Goal: Check status: Check status

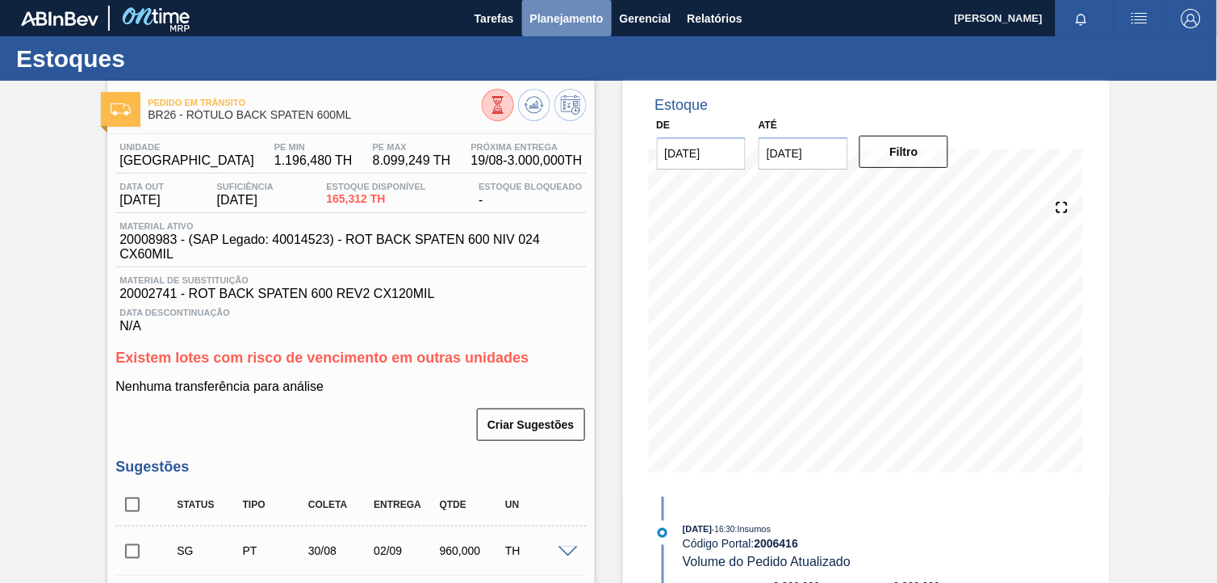
click at [596, 16] on span "Planejamento" at bounding box center [566, 18] width 73 height 19
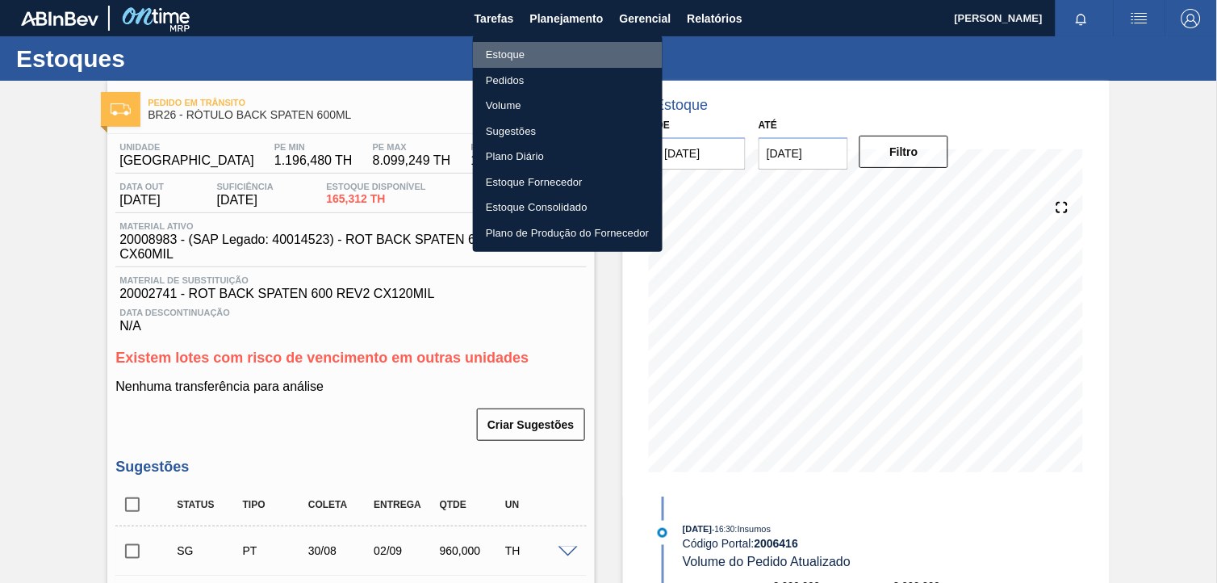
click at [584, 46] on li "Estoque" at bounding box center [568, 55] width 190 height 26
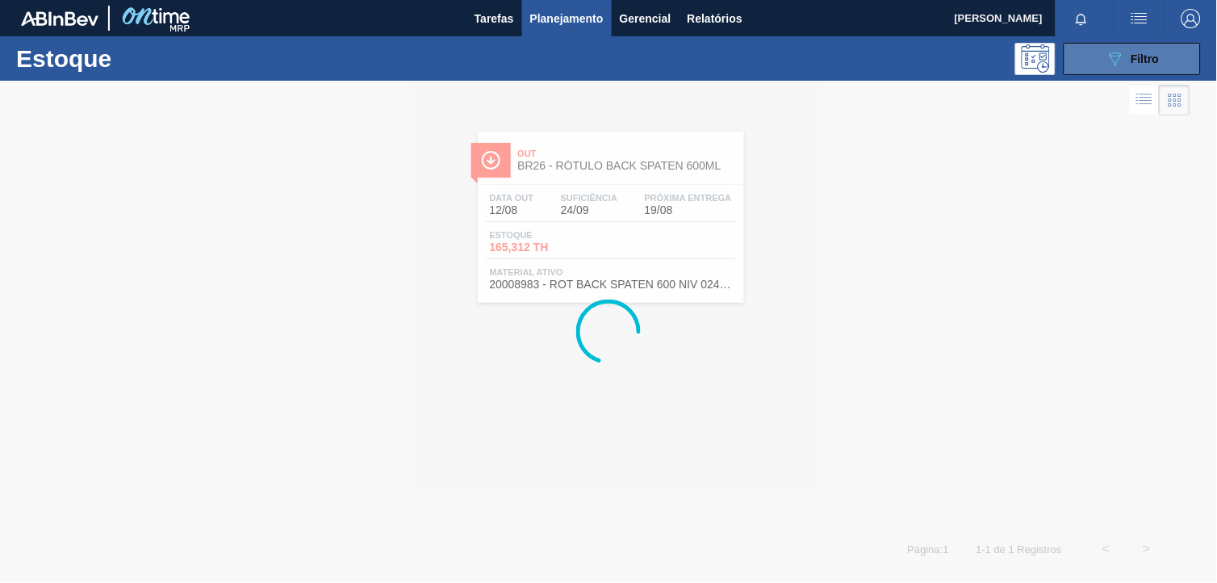
click at [1127, 52] on div "089F7B8B-B2A5-4AFE-B5C0-19BA573D28AC Filtro" at bounding box center [1132, 58] width 54 height 19
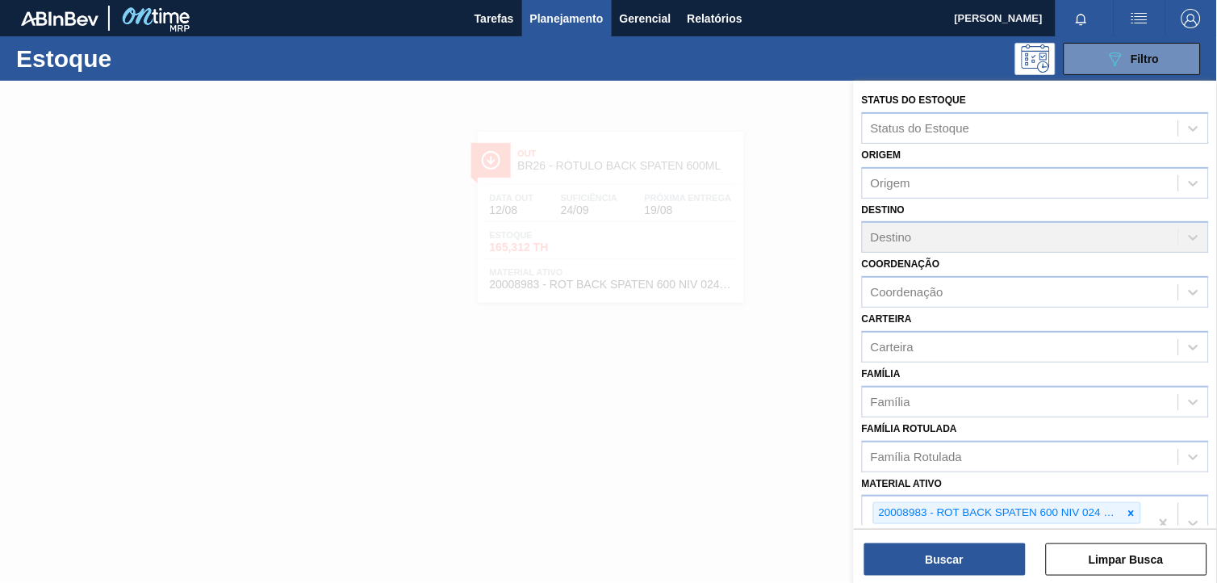
scroll to position [179, 0]
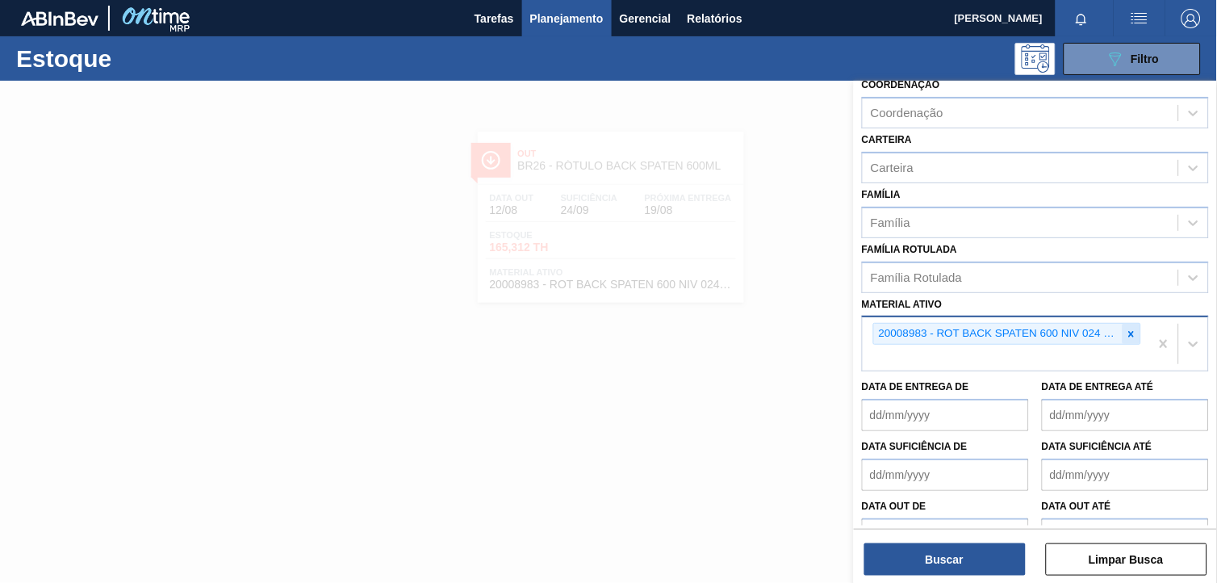
click at [1125, 336] on div at bounding box center [1131, 334] width 18 height 20
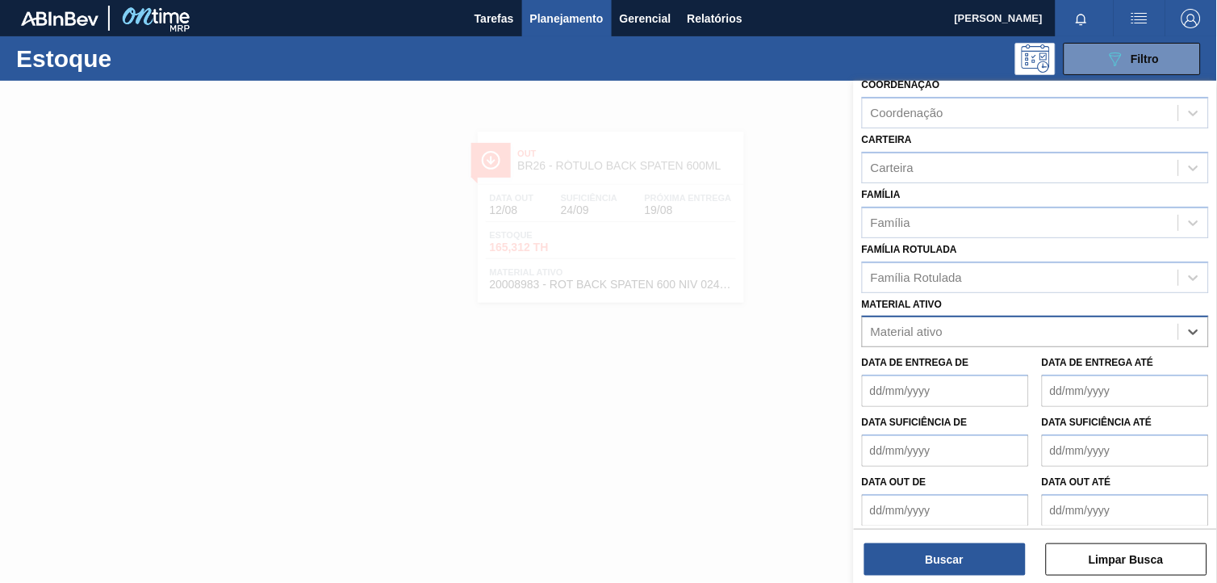
paste ativo "30007403"
type ativo "30007403"
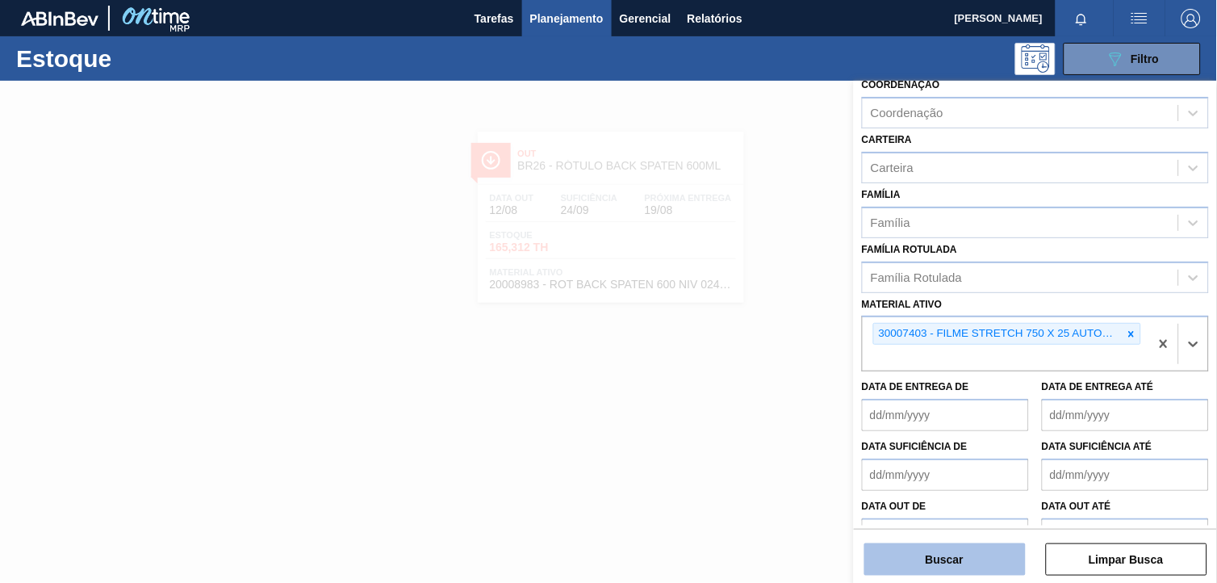
click at [957, 546] on button "Buscar" at bounding box center [944, 559] width 161 height 32
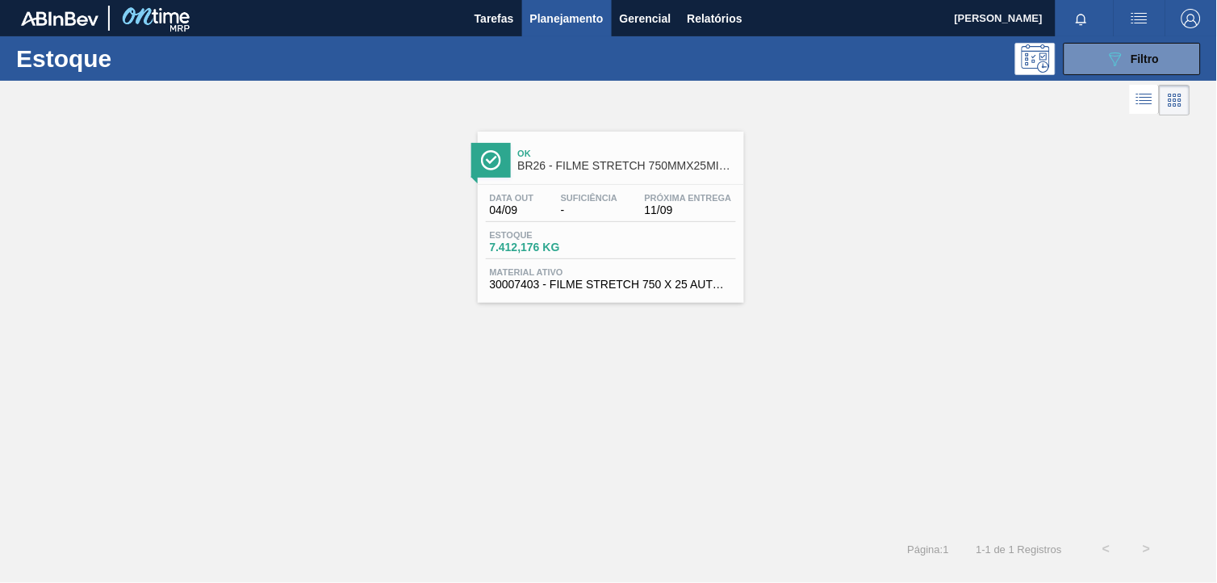
click at [650, 238] on div "Estoque 7.412,176 KG" at bounding box center [611, 244] width 250 height 29
